Goal: Task Accomplishment & Management: Manage account settings

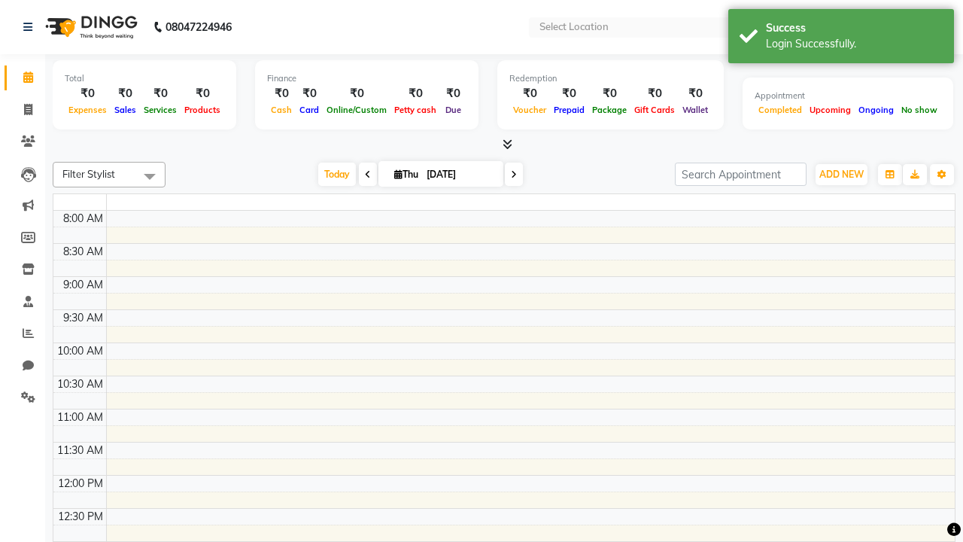
select select "en"
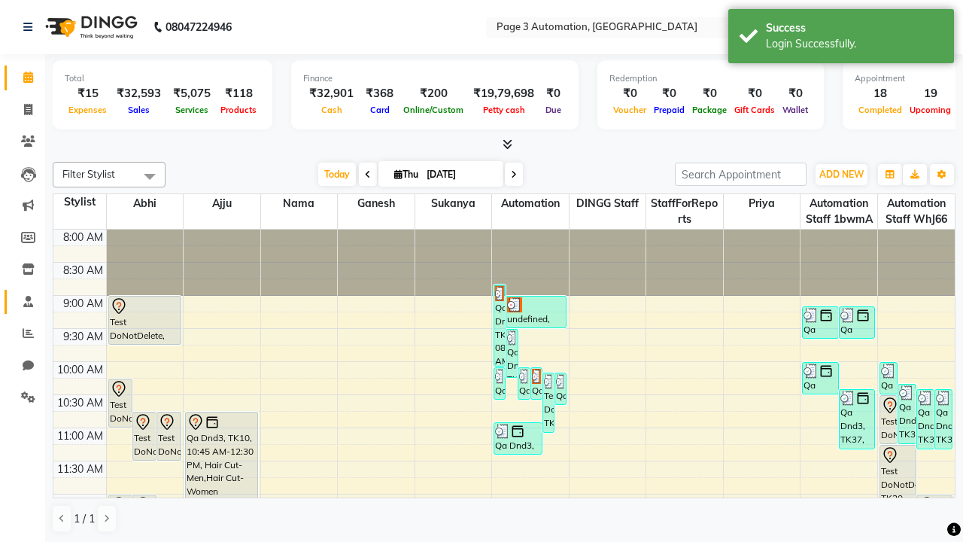
click at [23, 301] on span at bounding box center [28, 301] width 26 height 17
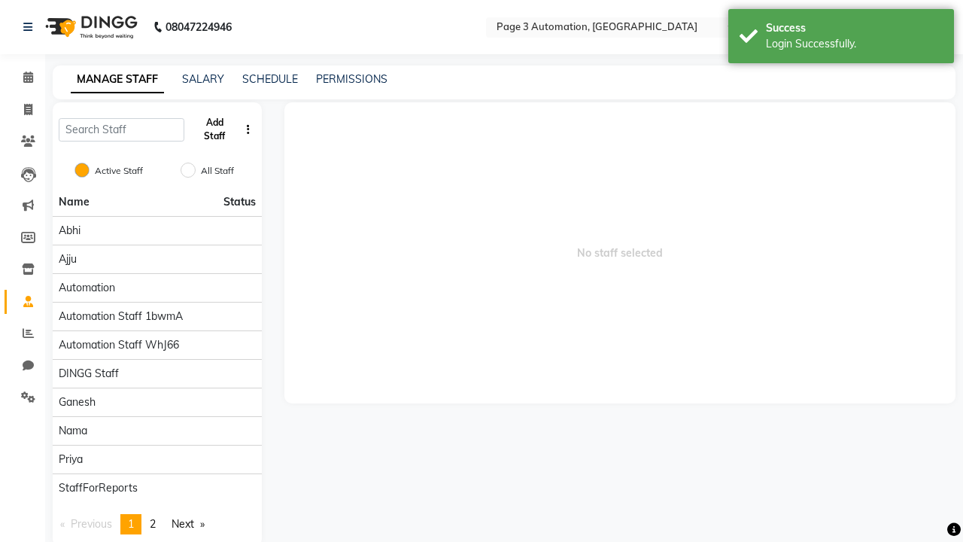
click at [214, 129] on button "Add Staff" at bounding box center [214, 129] width 49 height 39
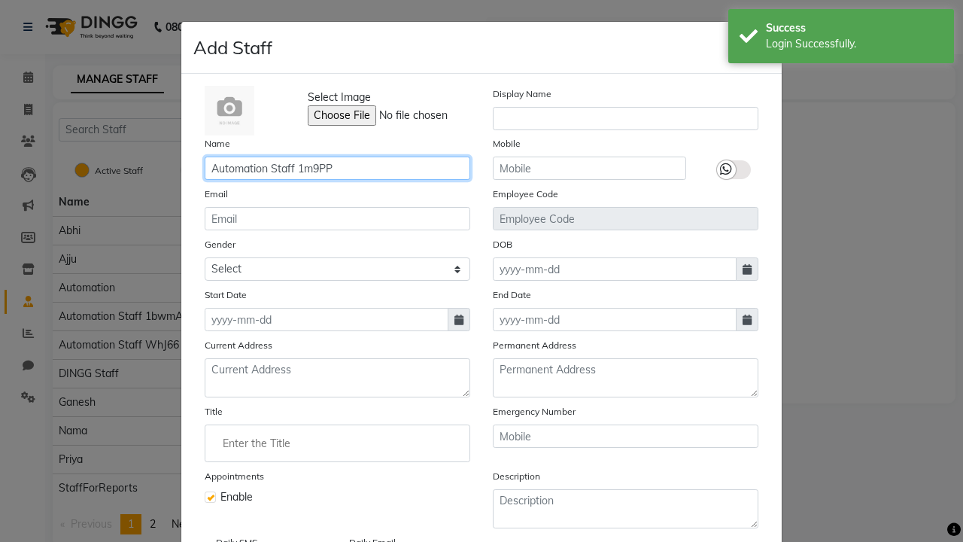
type input "Automation Staff 1m9PP"
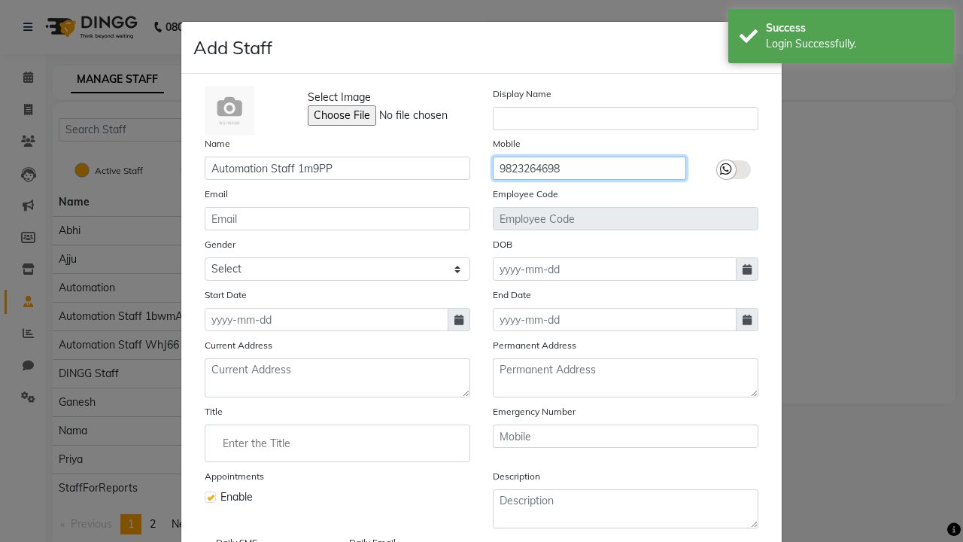
type input "9823264698"
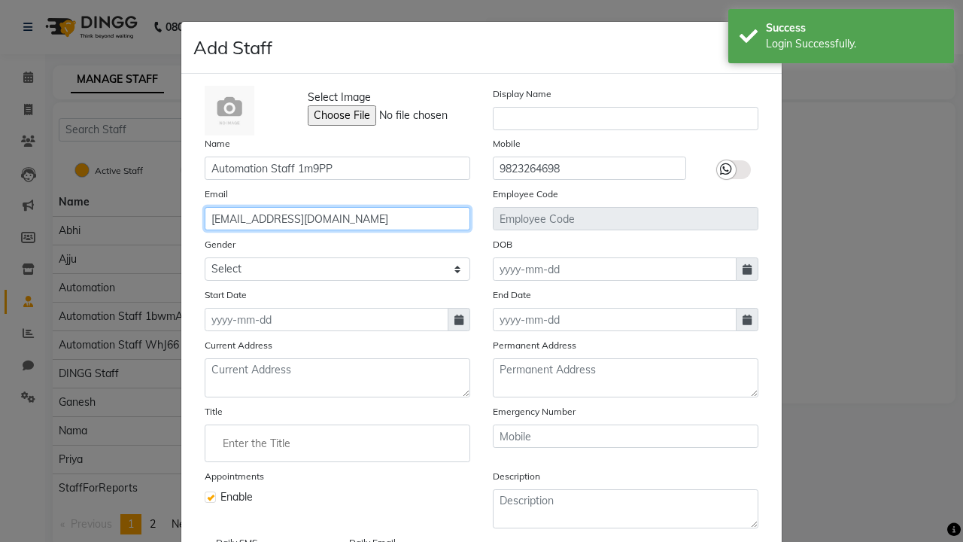
type input "lydia68@hotmail.com"
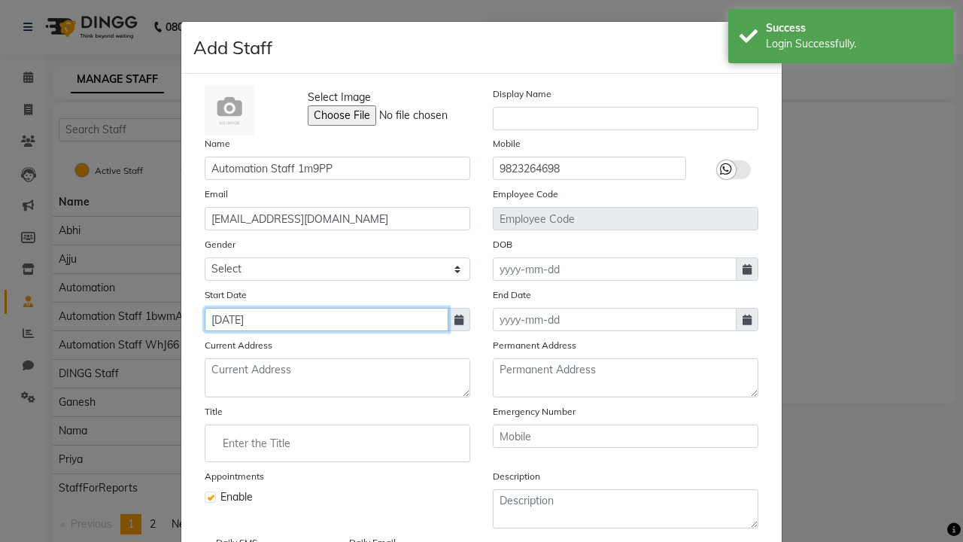
type input "Oct 02, 2025"
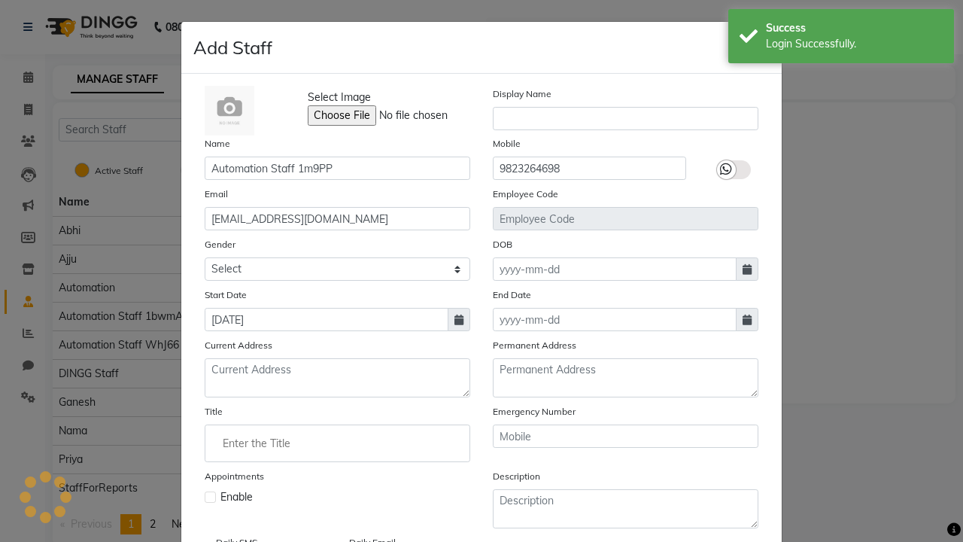
checkbox input "false"
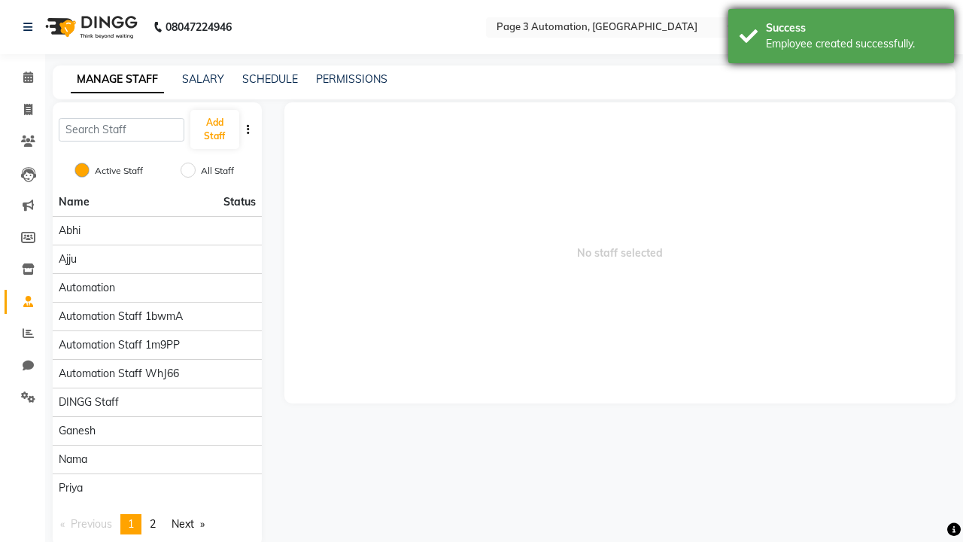
click at [841, 38] on div "Employee created successfully." at bounding box center [854, 44] width 177 height 16
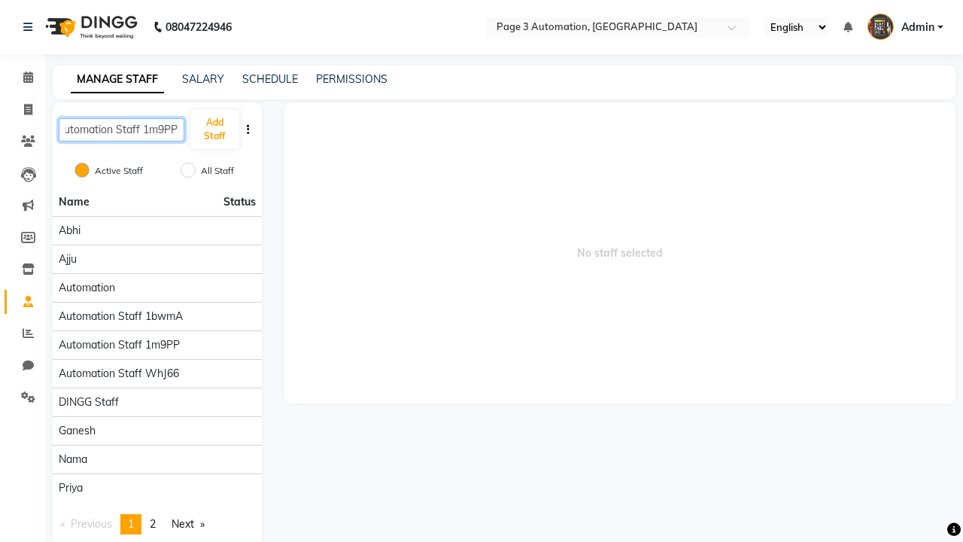
type input "Automation Staff 1m9PP"
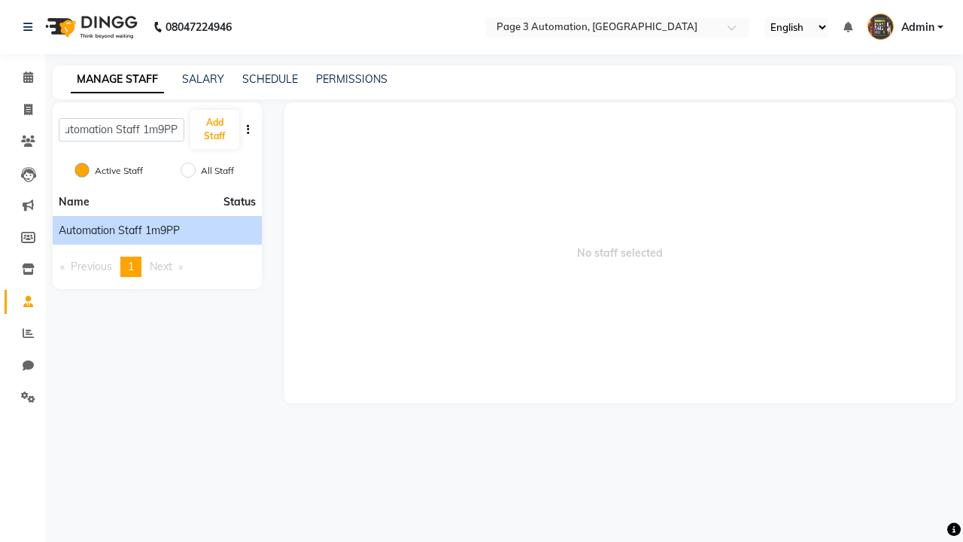
click at [156, 230] on span "Automation Staff 1m9PP" at bounding box center [119, 231] width 121 height 16
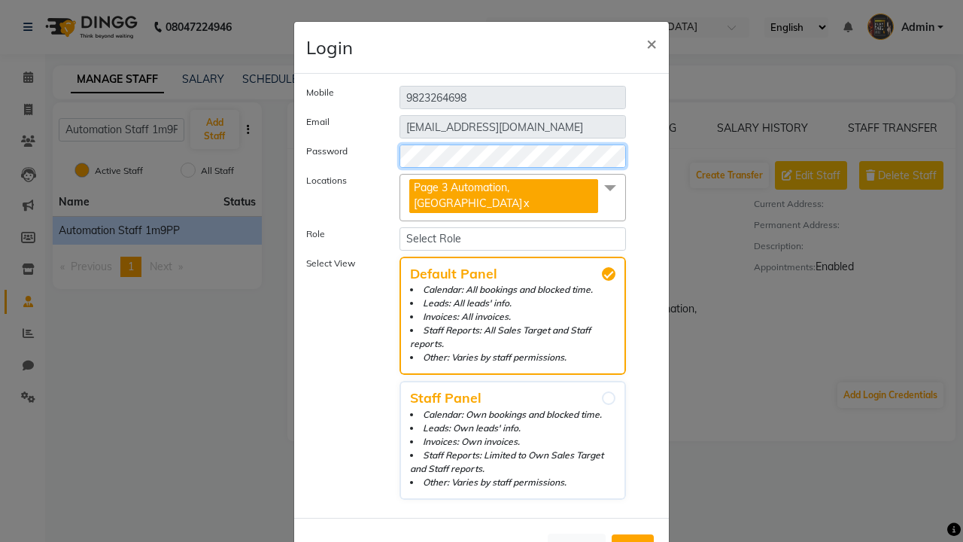
select select "4595"
click at [633, 540] on span "Add" at bounding box center [633, 547] width 24 height 15
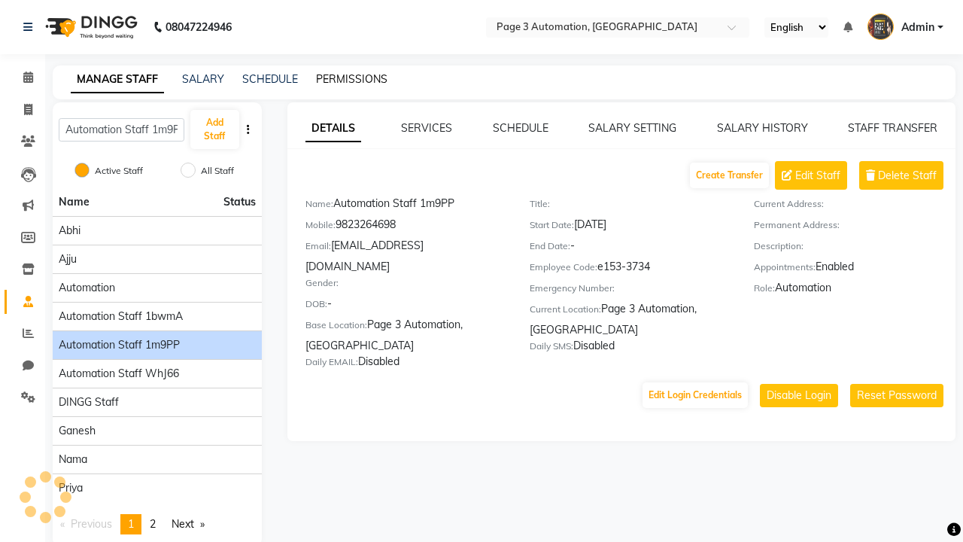
click at [351, 79] on link "PERMISSIONS" at bounding box center [351, 79] width 71 height 14
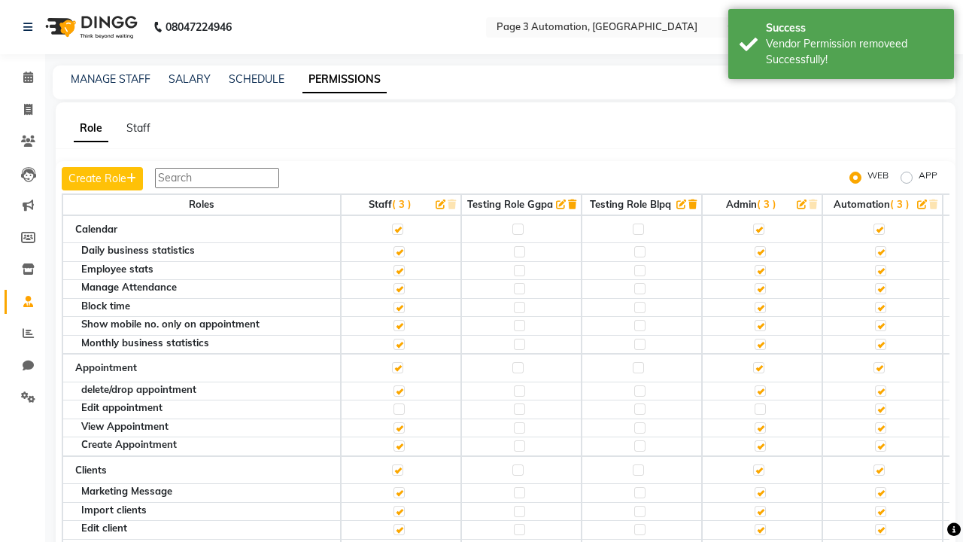
scroll to position [2425, 0]
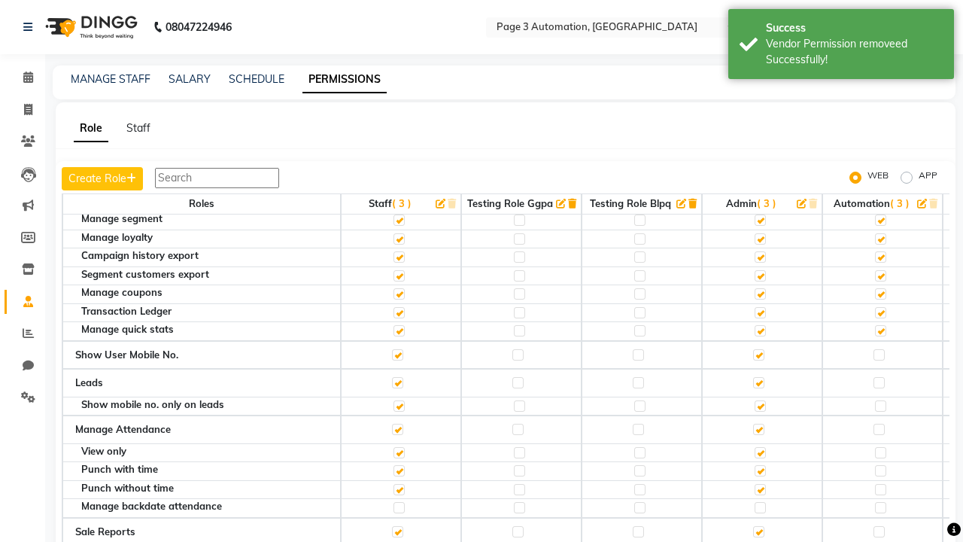
click at [879, 184] on label at bounding box center [879, 178] width 11 height 11
click at [879, 184] on input "checkbox" at bounding box center [879, 179] width 10 height 10
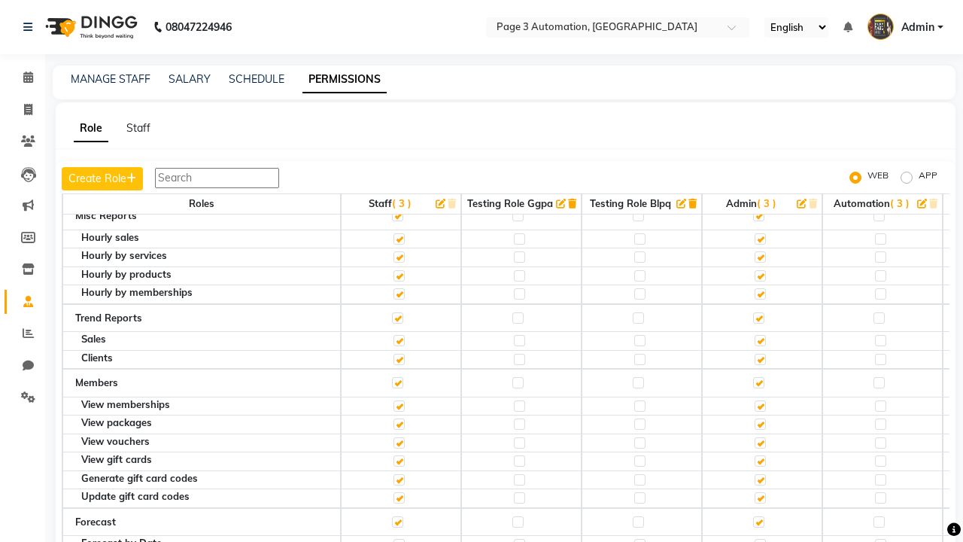
scroll to position [15, 0]
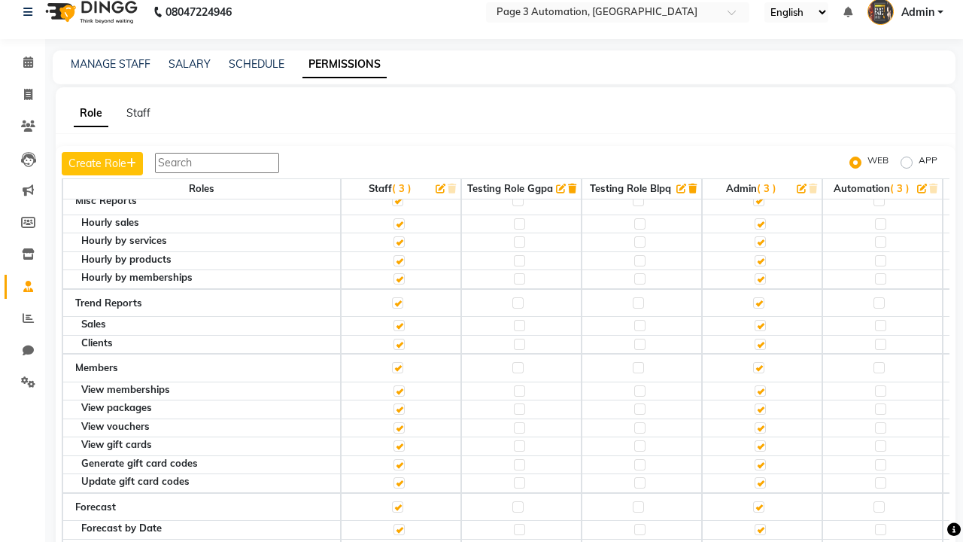
click at [905, 12] on span "Admin" at bounding box center [917, 13] width 33 height 16
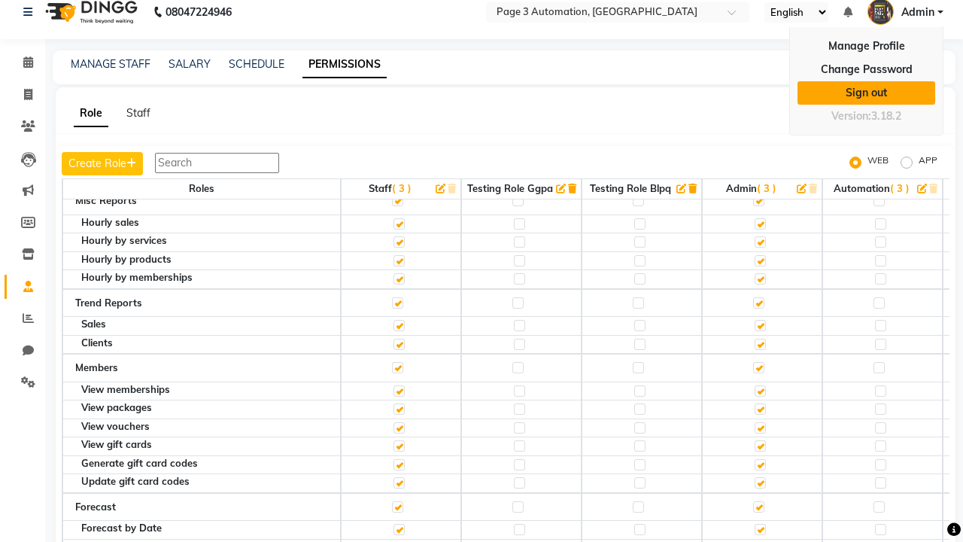
click at [866, 93] on link "Sign out" at bounding box center [867, 92] width 138 height 23
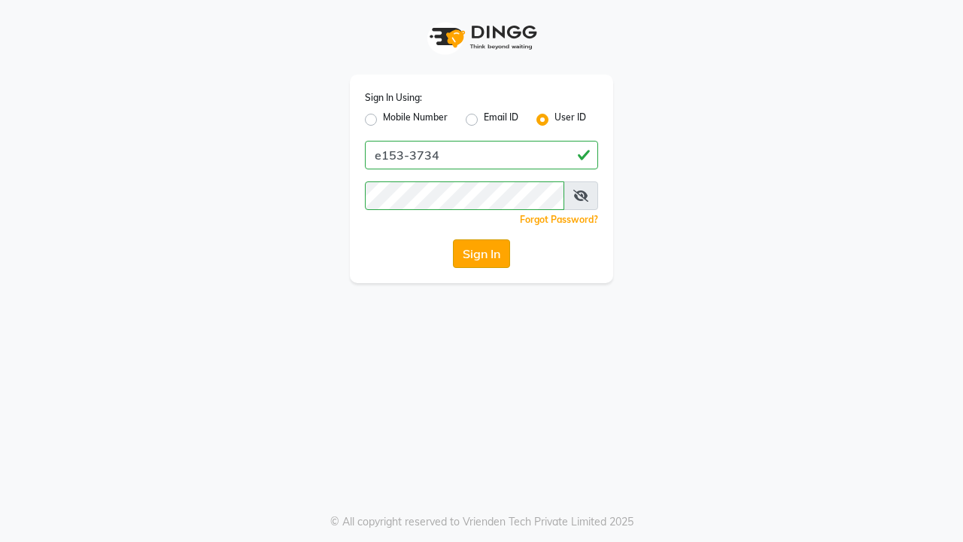
click at [482, 254] on button "Sign In" at bounding box center [481, 253] width 57 height 29
